Goal: Task Accomplishment & Management: Use online tool/utility

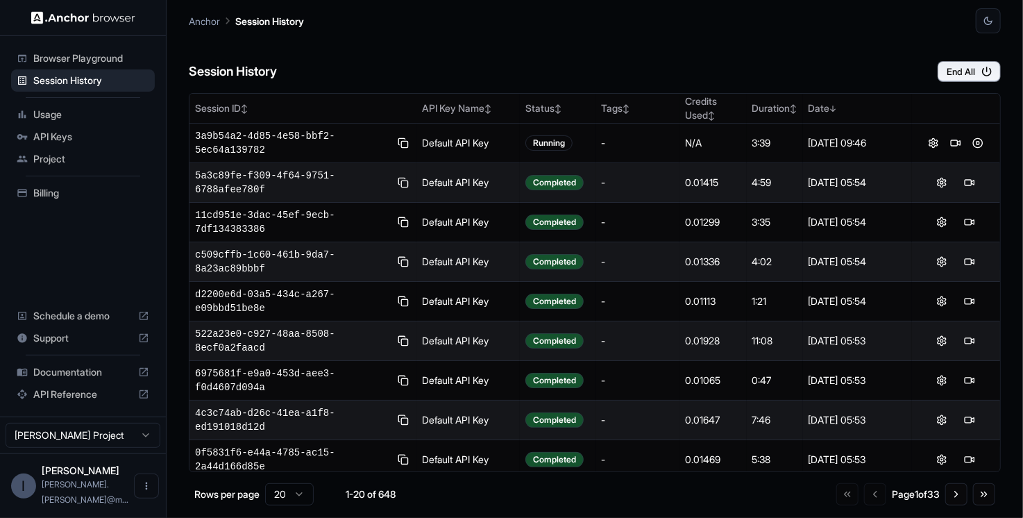
click at [446, 53] on div "Session History End All" at bounding box center [595, 57] width 812 height 49
click at [491, 46] on div "Session History End All" at bounding box center [595, 57] width 812 height 49
click at [518, 60] on div "Session History End All" at bounding box center [595, 57] width 812 height 49
click at [956, 77] on button "End All" at bounding box center [969, 71] width 63 height 21
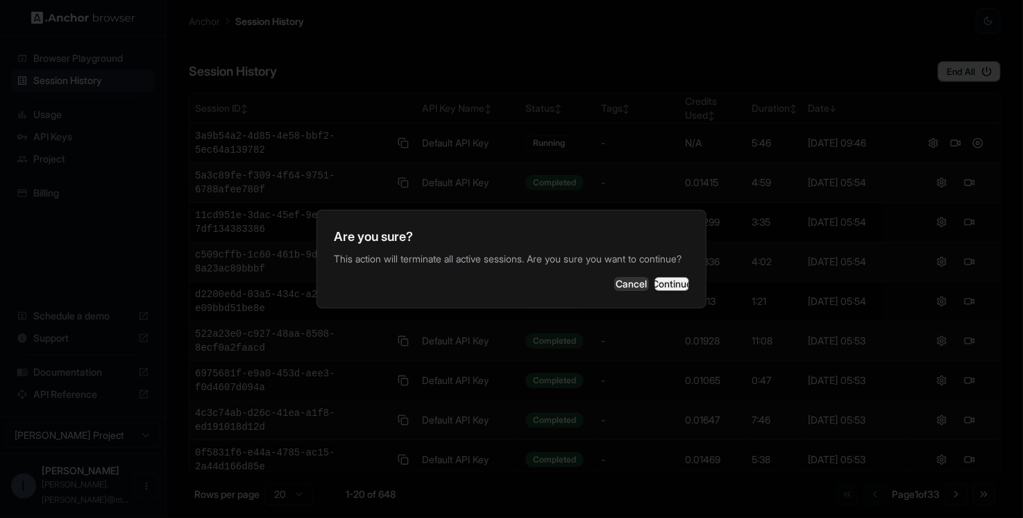
click at [670, 282] on button "Continue" at bounding box center [671, 284] width 35 height 14
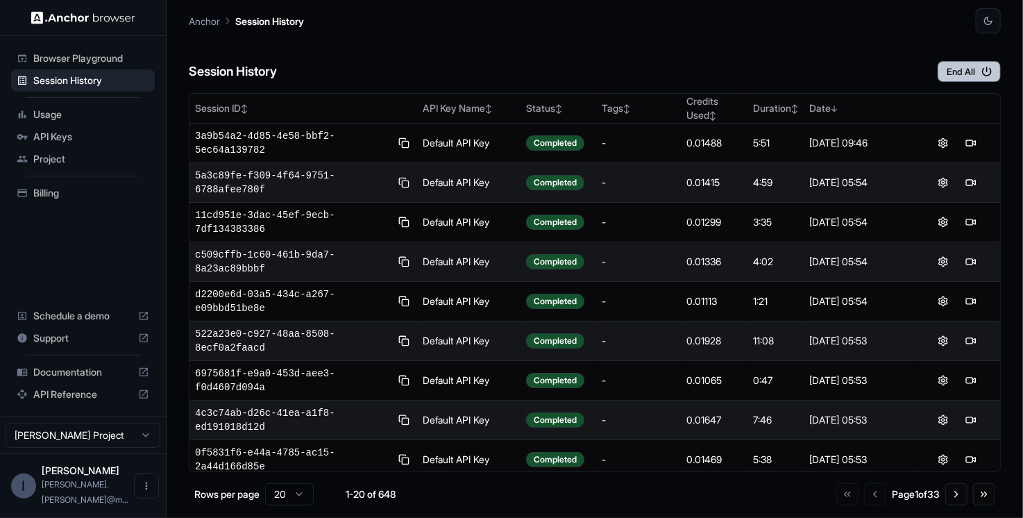
click at [953, 69] on button "End All" at bounding box center [969, 71] width 63 height 21
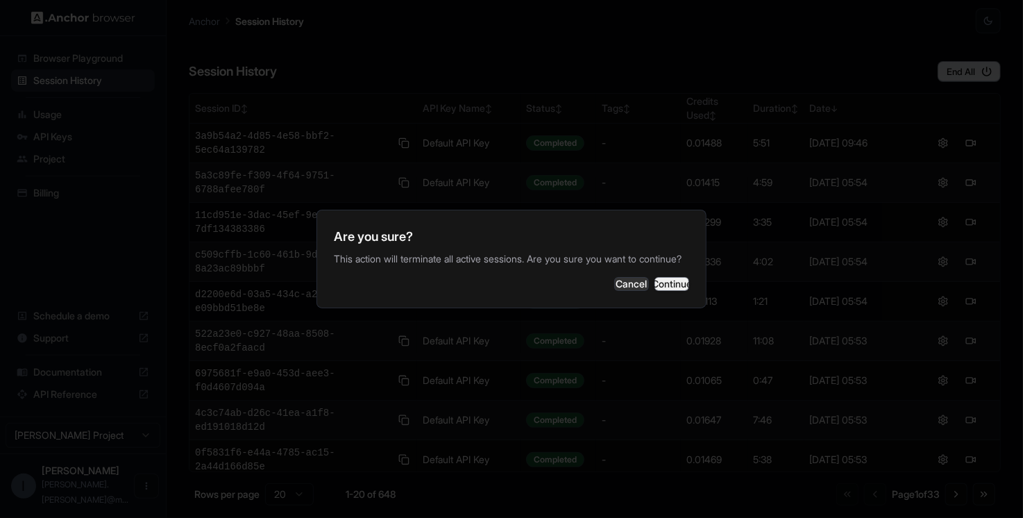
click at [661, 291] on button "Continue" at bounding box center [671, 284] width 35 height 14
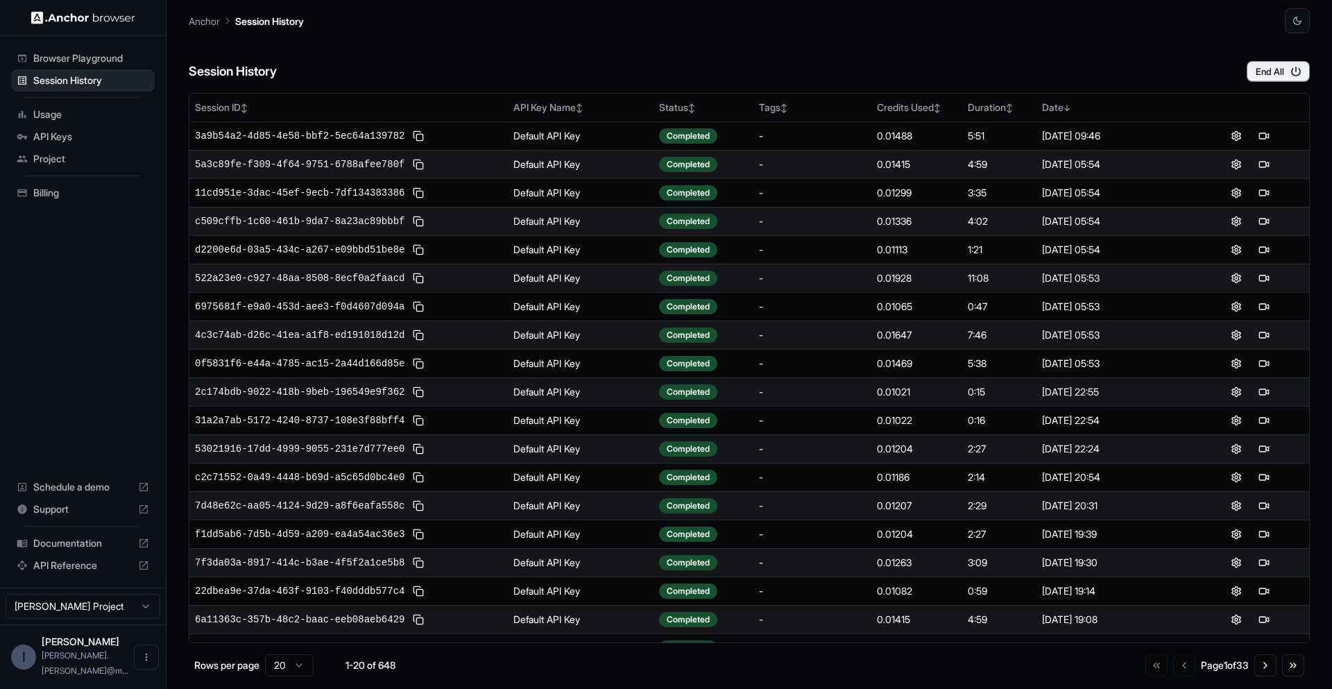
click at [845, 53] on div "Session History End All" at bounding box center [749, 57] width 1121 height 49
click at [1261, 75] on button "End All" at bounding box center [1278, 71] width 63 height 21
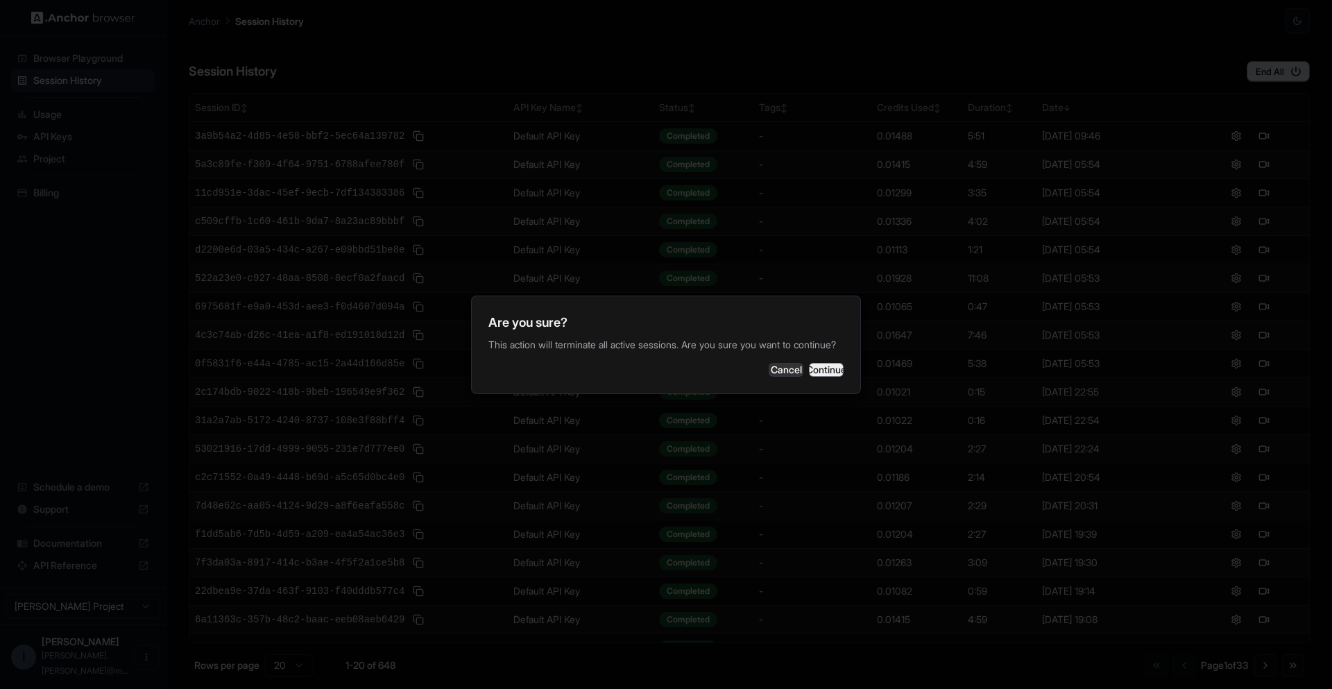
click at [810, 368] on button "Continue" at bounding box center [826, 370] width 35 height 14
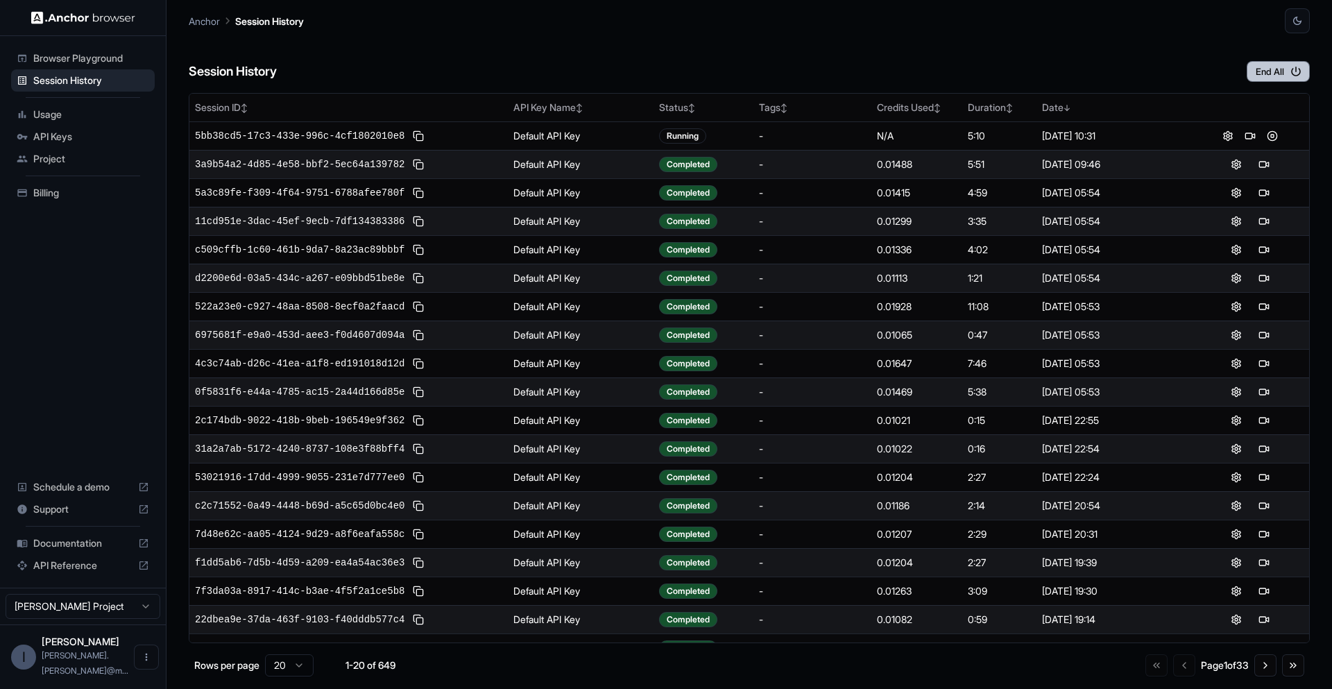
click at [1277, 73] on button "End All" at bounding box center [1278, 71] width 63 height 21
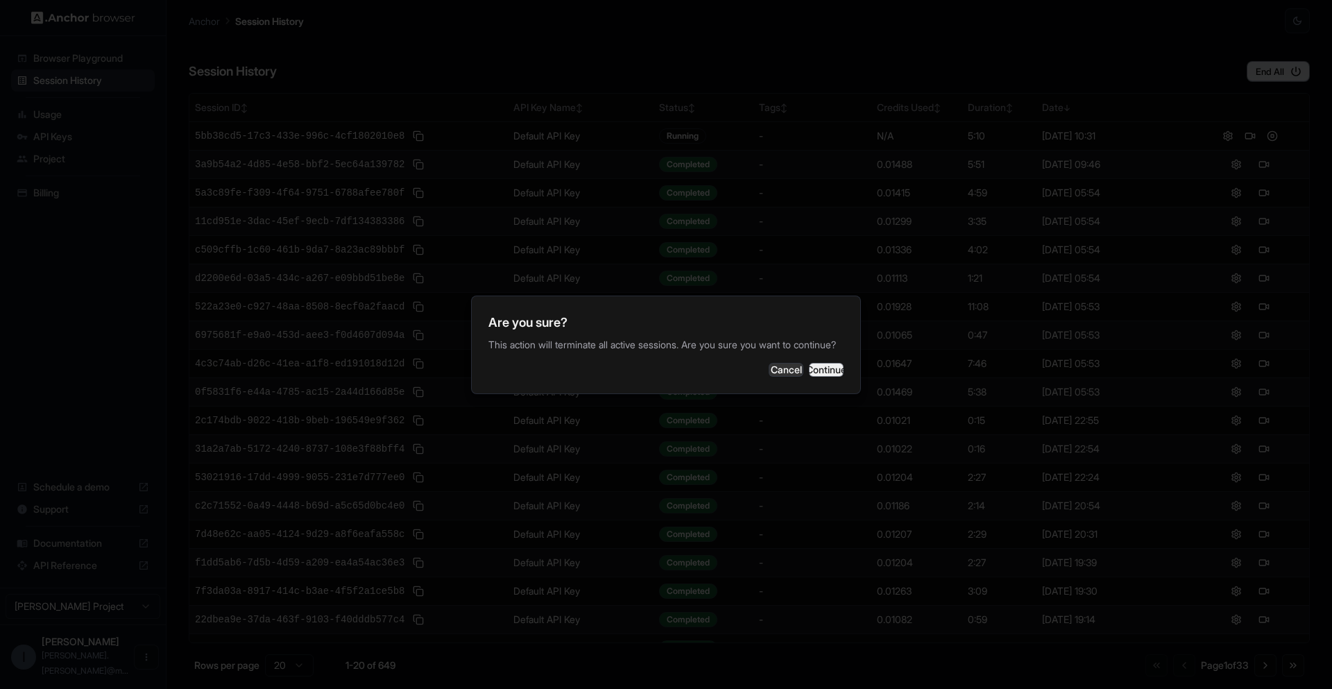
click at [818, 377] on button "Continue" at bounding box center [826, 370] width 35 height 14
